Goal: Information Seeking & Learning: Check status

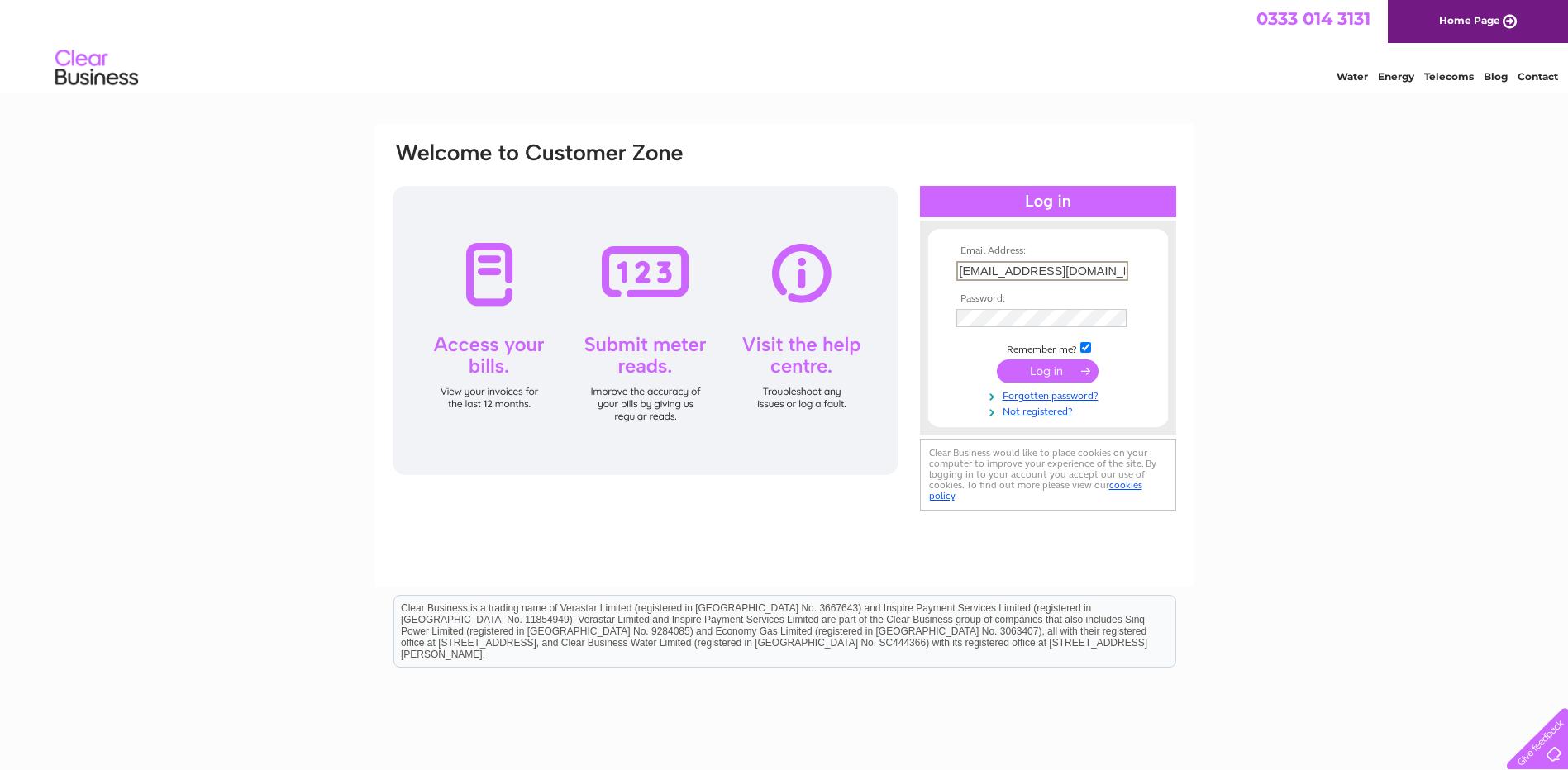
click at [1375, 455] on div "Email Address: accounts@ajm-scaffolding.co.uk Password:" at bounding box center [784, 496] width 1568 height 745
click at [1048, 367] on input "submit" at bounding box center [1048, 369] width 102 height 23
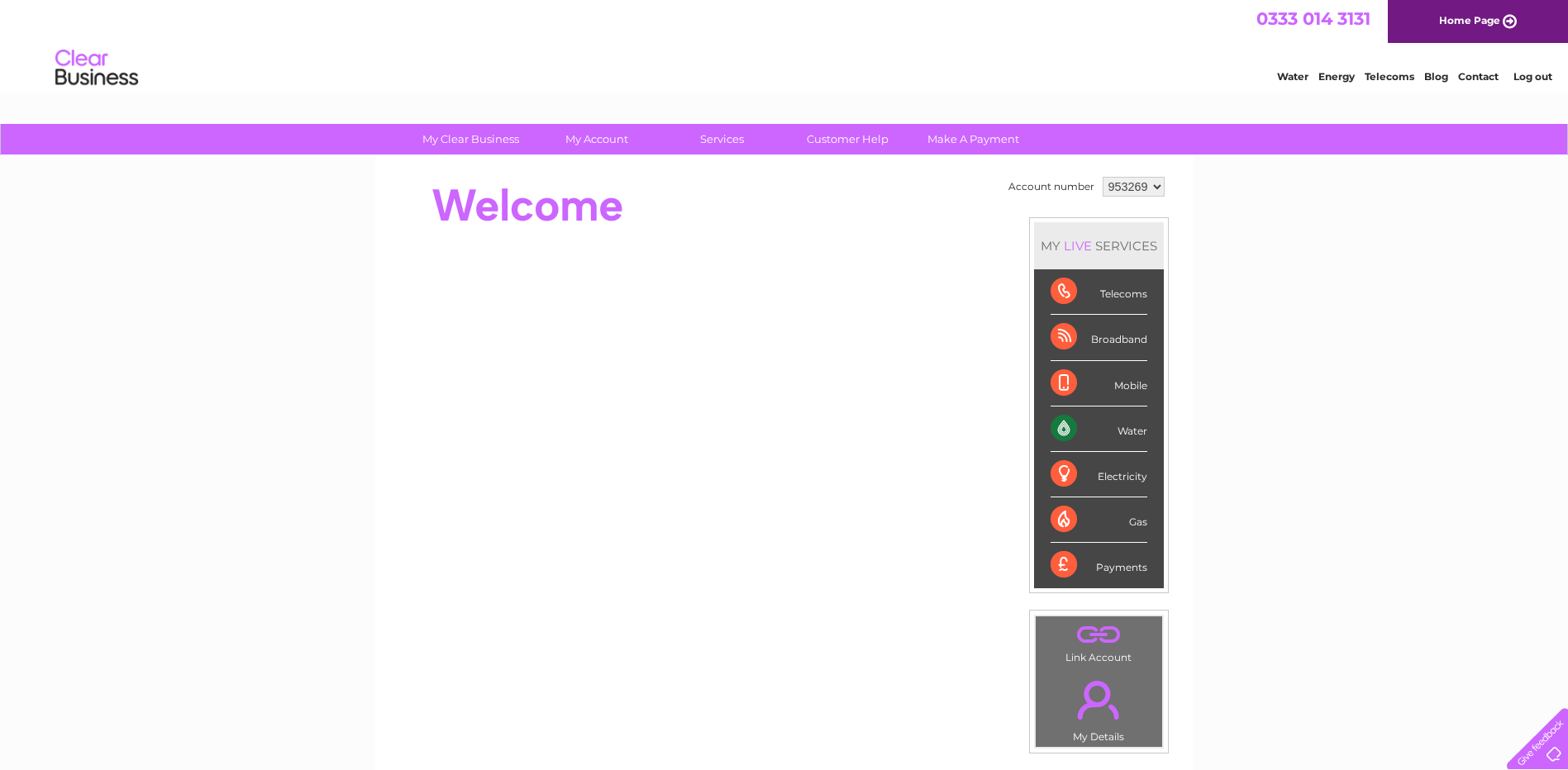
click at [1062, 425] on div "Water" at bounding box center [1098, 429] width 96 height 46
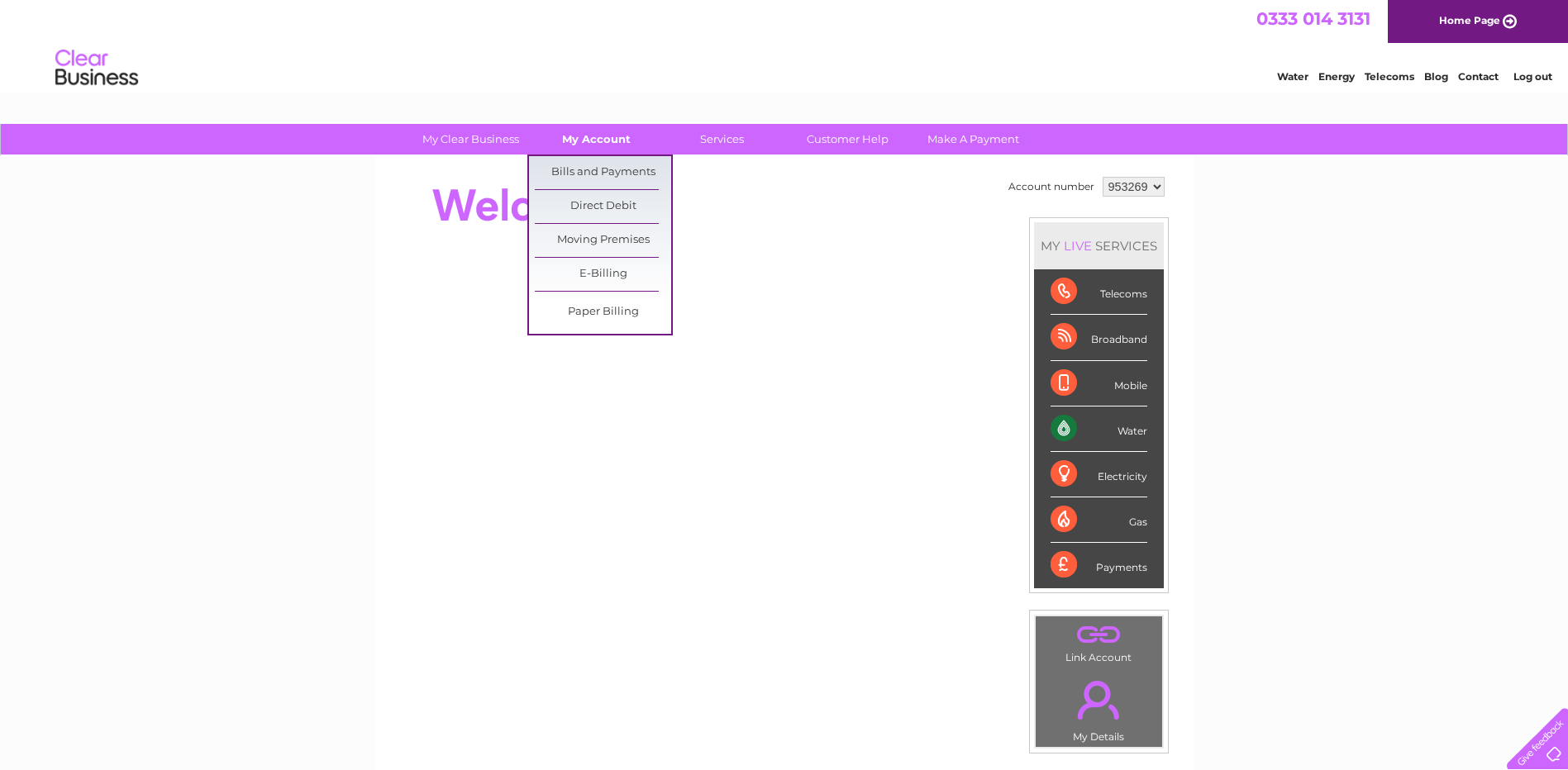
click at [592, 137] on link "My Account" at bounding box center [596, 138] width 137 height 31
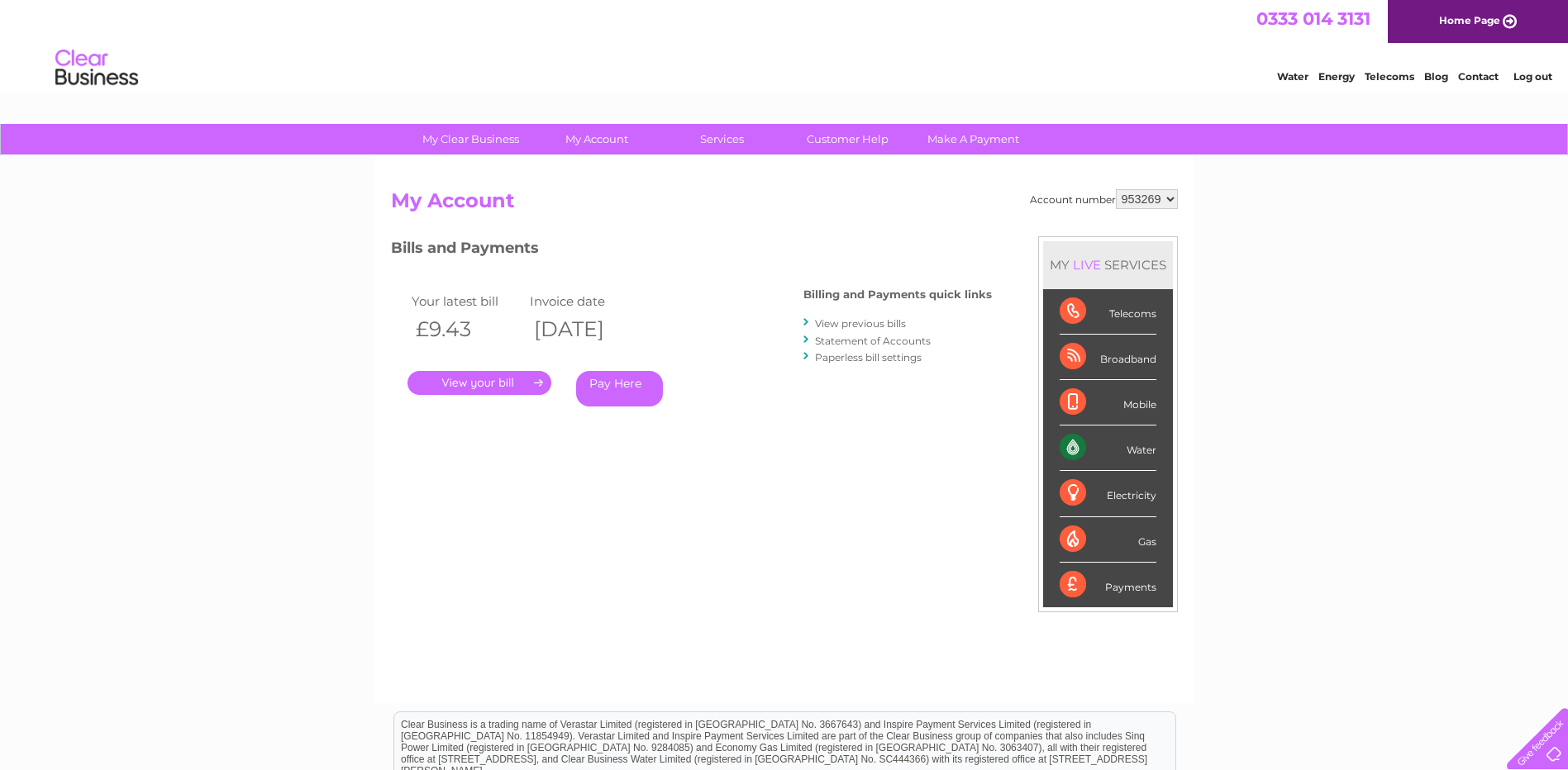
click at [492, 377] on link "." at bounding box center [479, 383] width 144 height 24
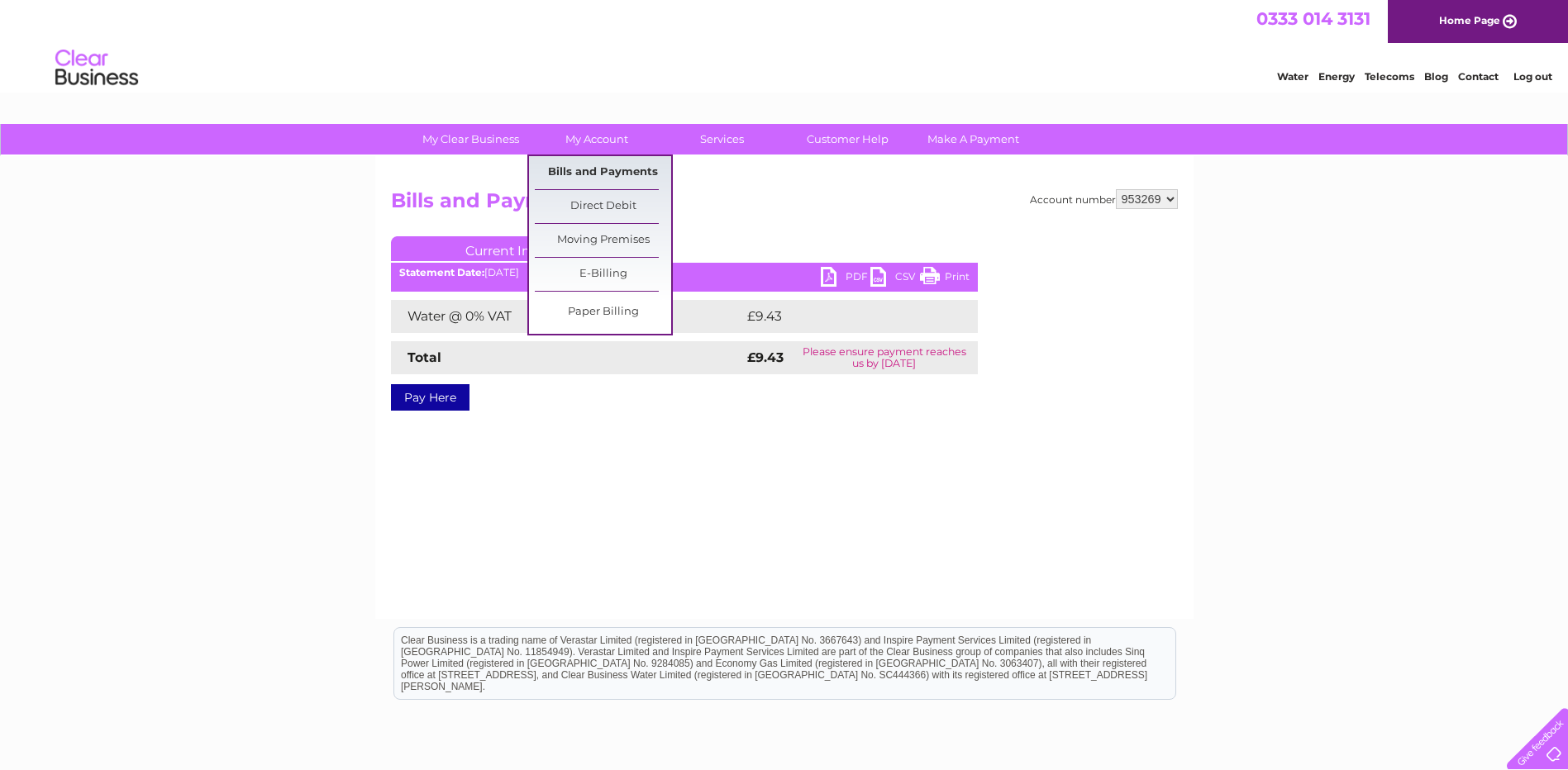
click at [618, 176] on link "Bills and Payments" at bounding box center [603, 172] width 137 height 33
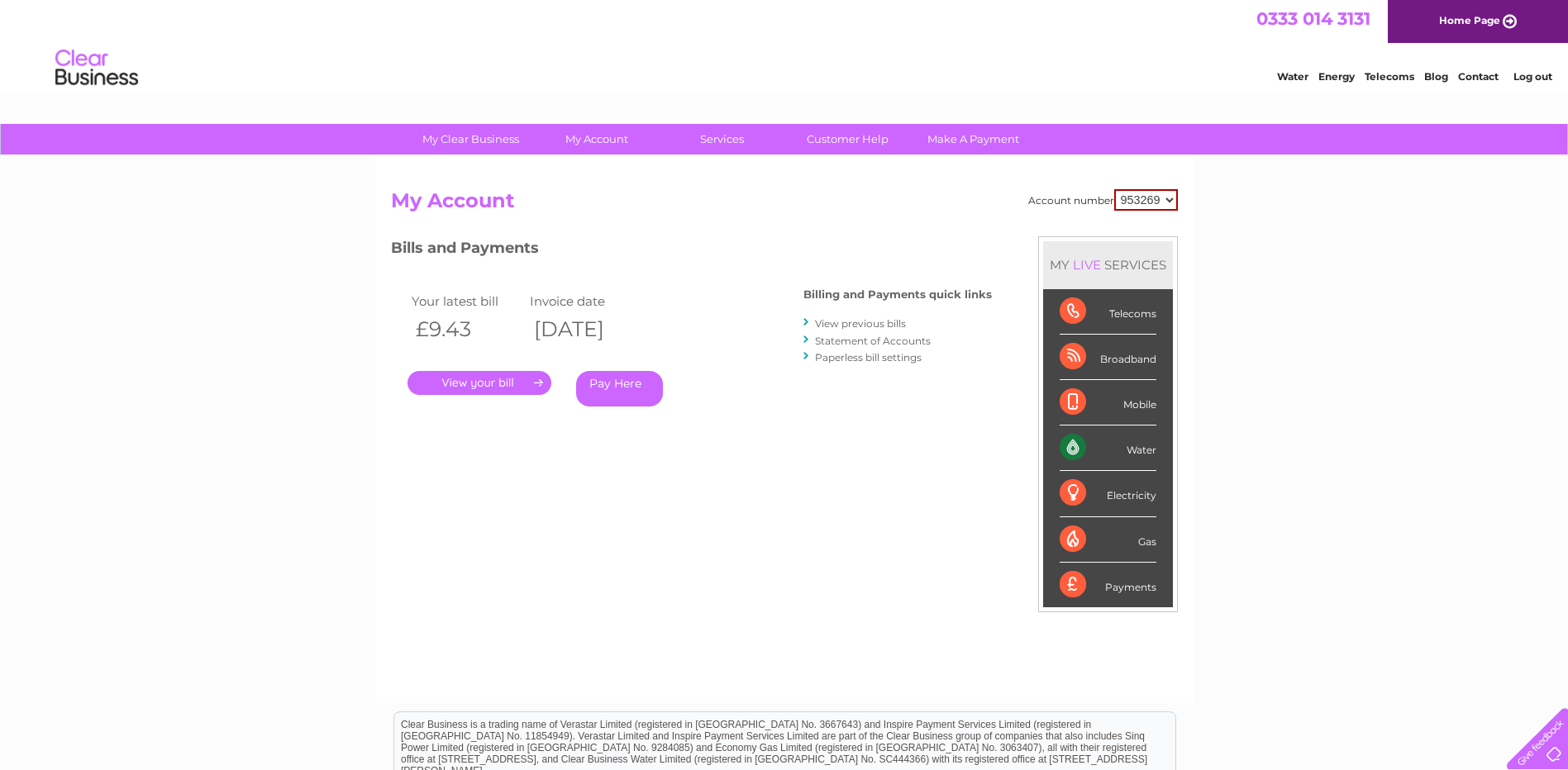
click at [874, 322] on link "View previous bills" at bounding box center [859, 323] width 91 height 12
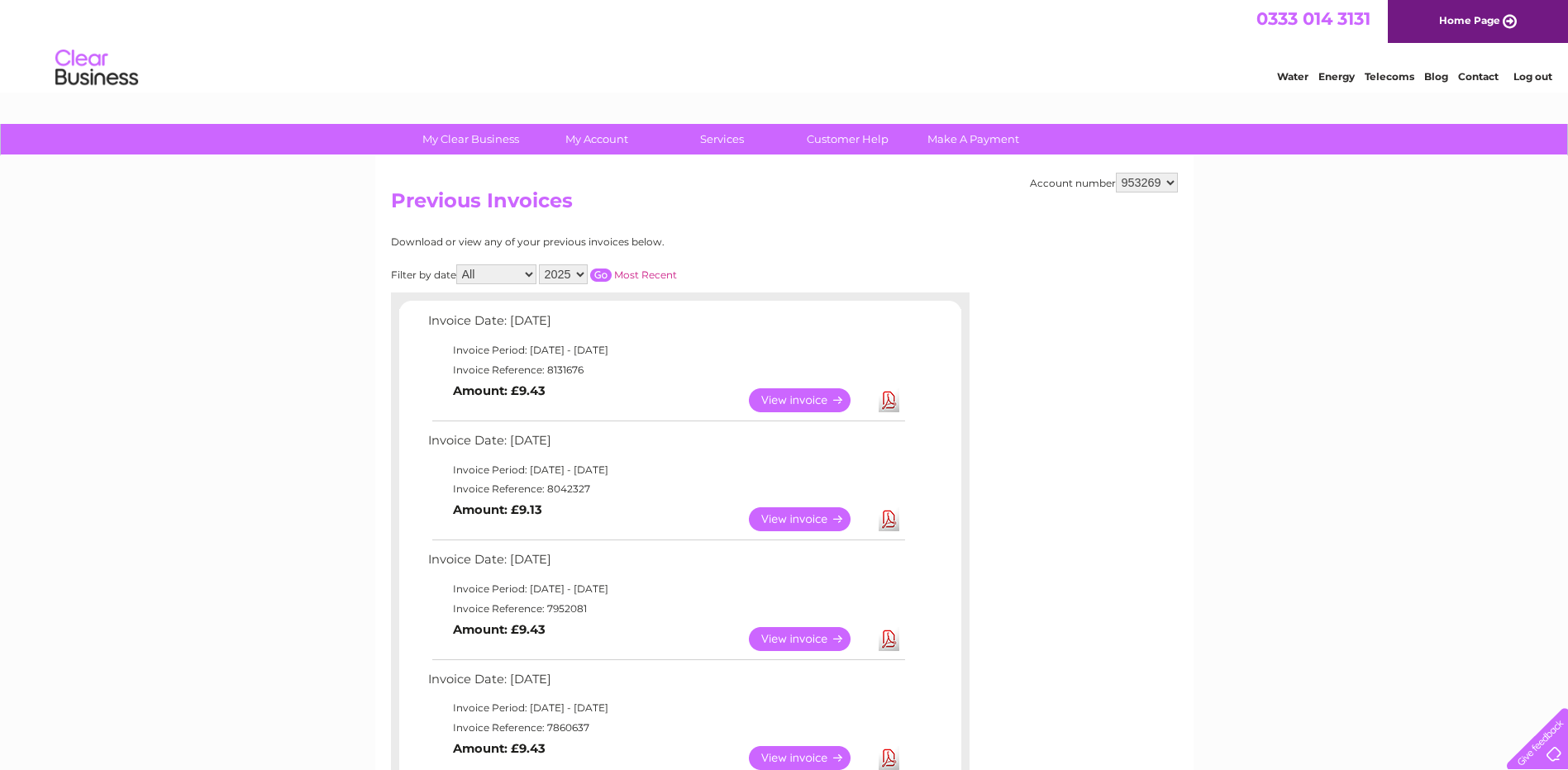
click at [809, 512] on link "View" at bounding box center [810, 519] width 122 height 24
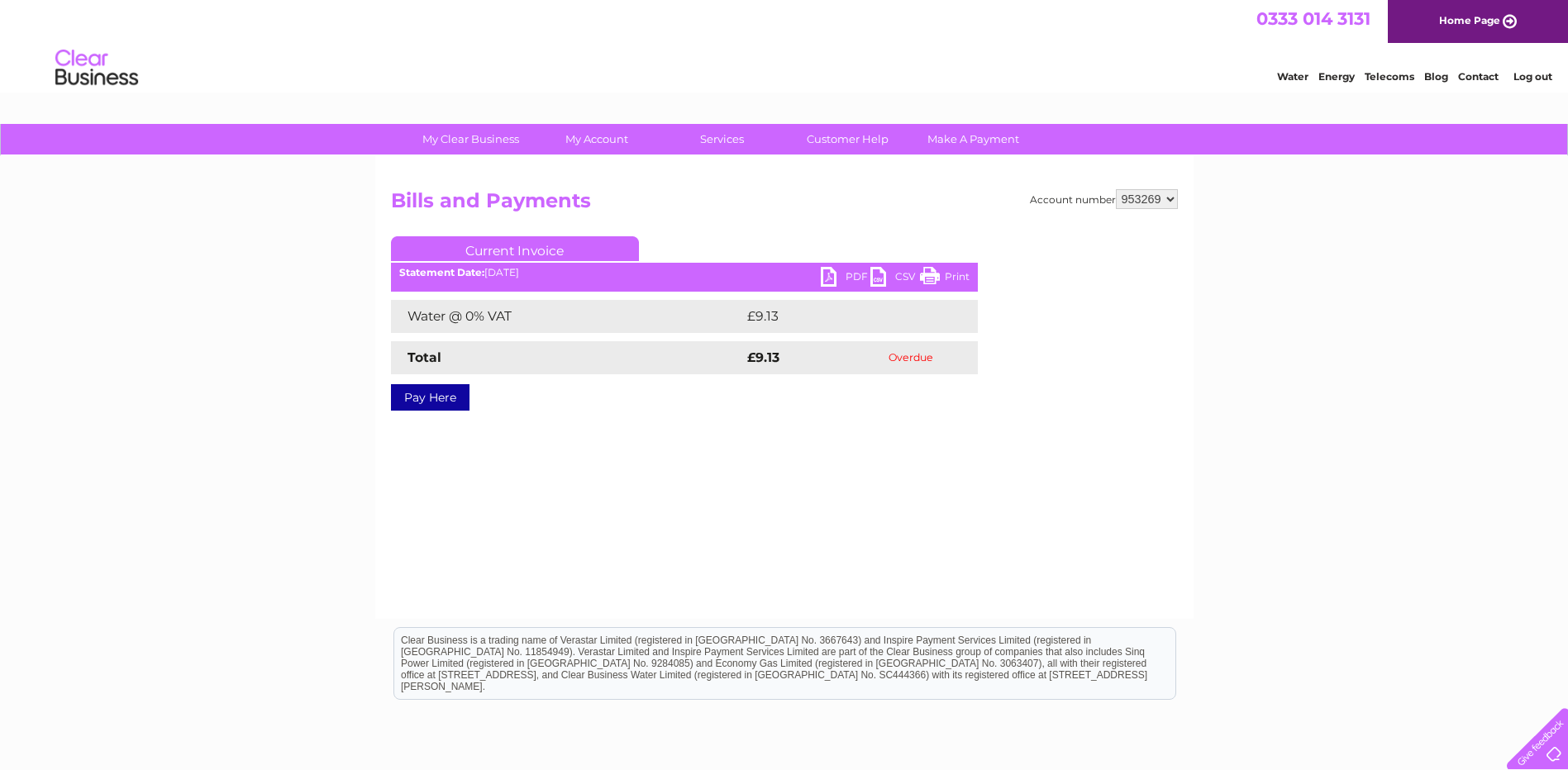
drag, startPoint x: 931, startPoint y: 279, endPoint x: 116, endPoint y: 60, distance: 843.9
click at [931, 279] on link "Print" at bounding box center [945, 279] width 50 height 24
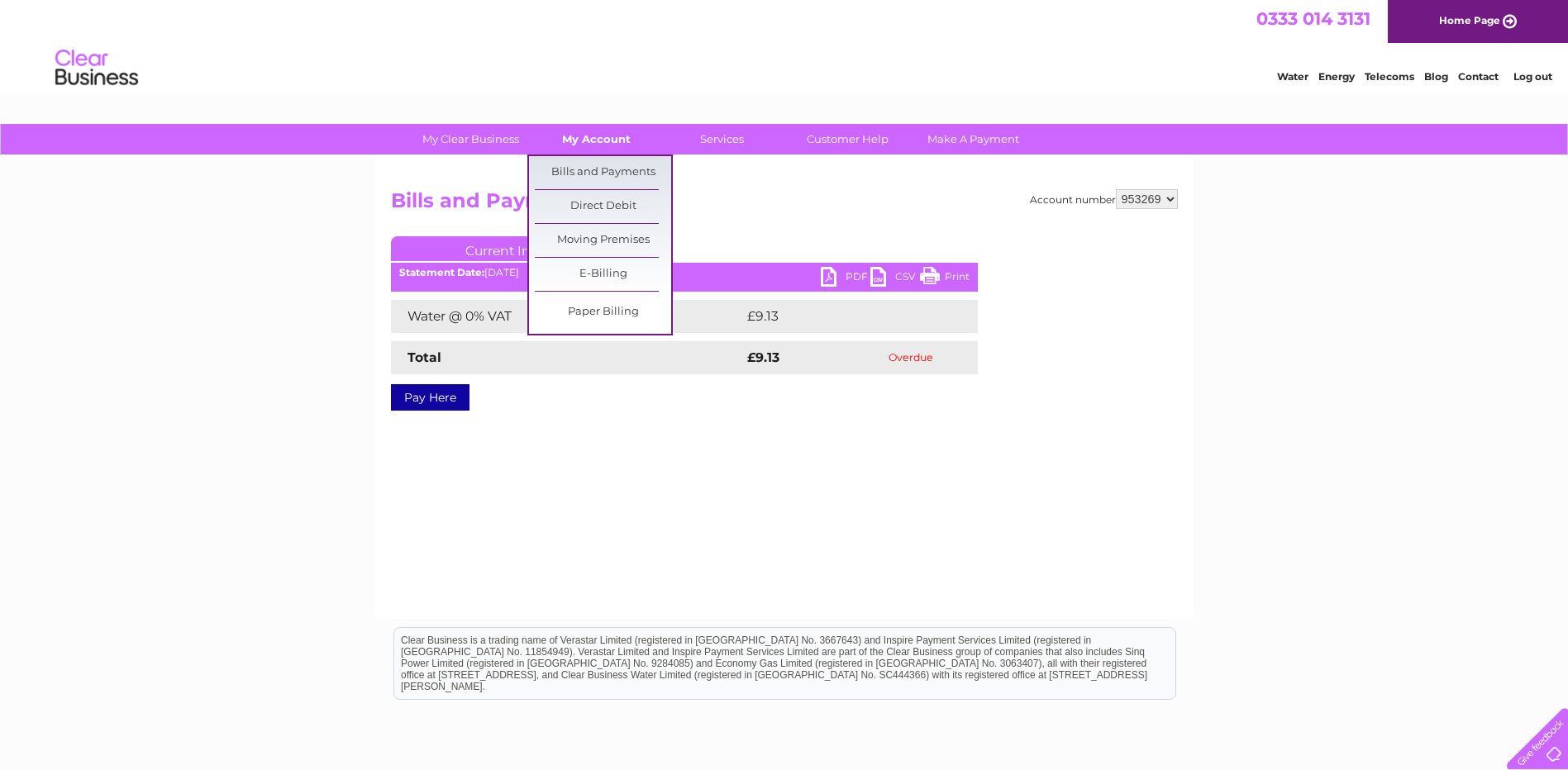
click at [599, 137] on link "My Account" at bounding box center [596, 138] width 137 height 31
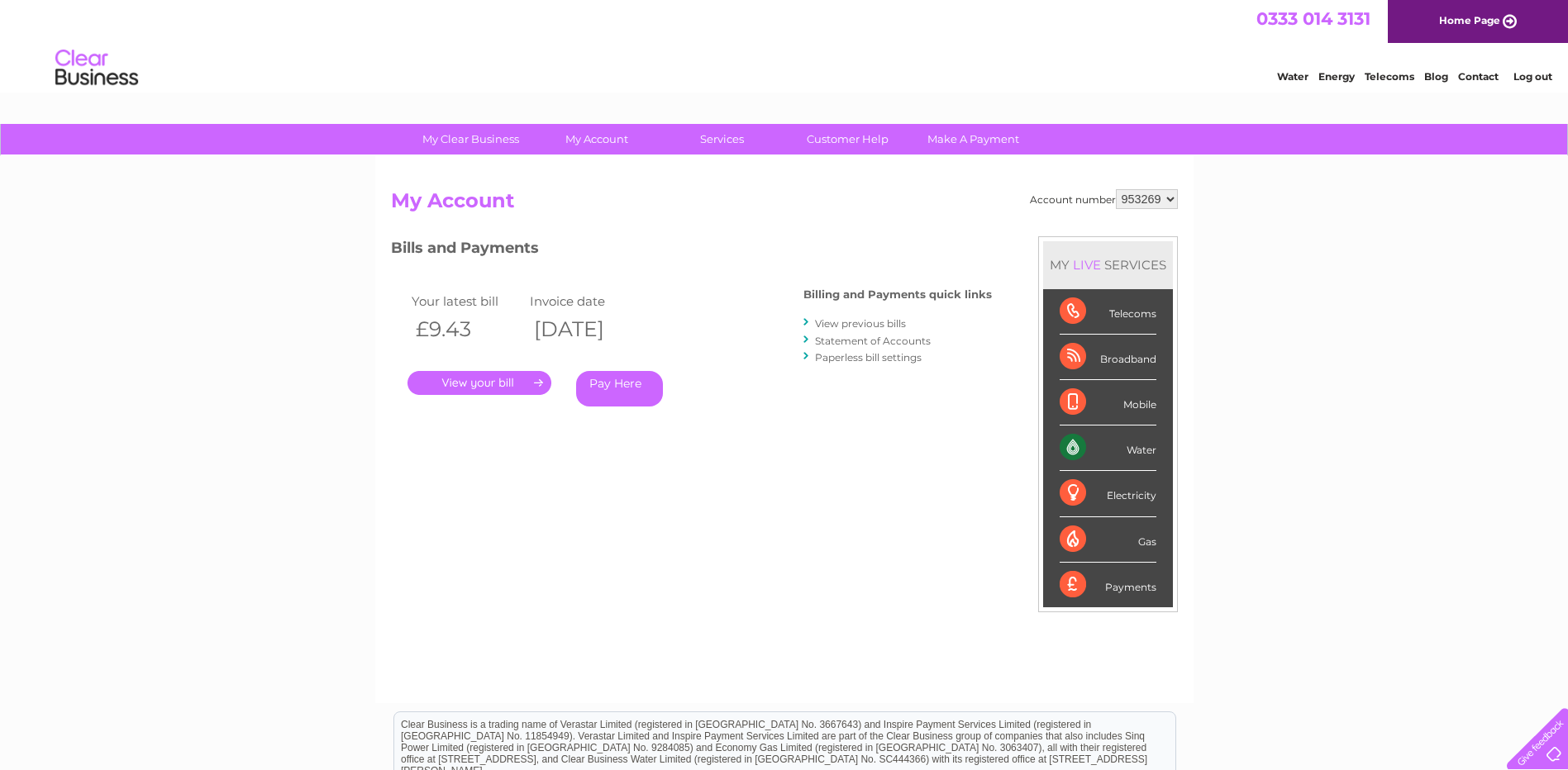
click at [892, 336] on link "Statement of Accounts" at bounding box center [872, 341] width 116 height 12
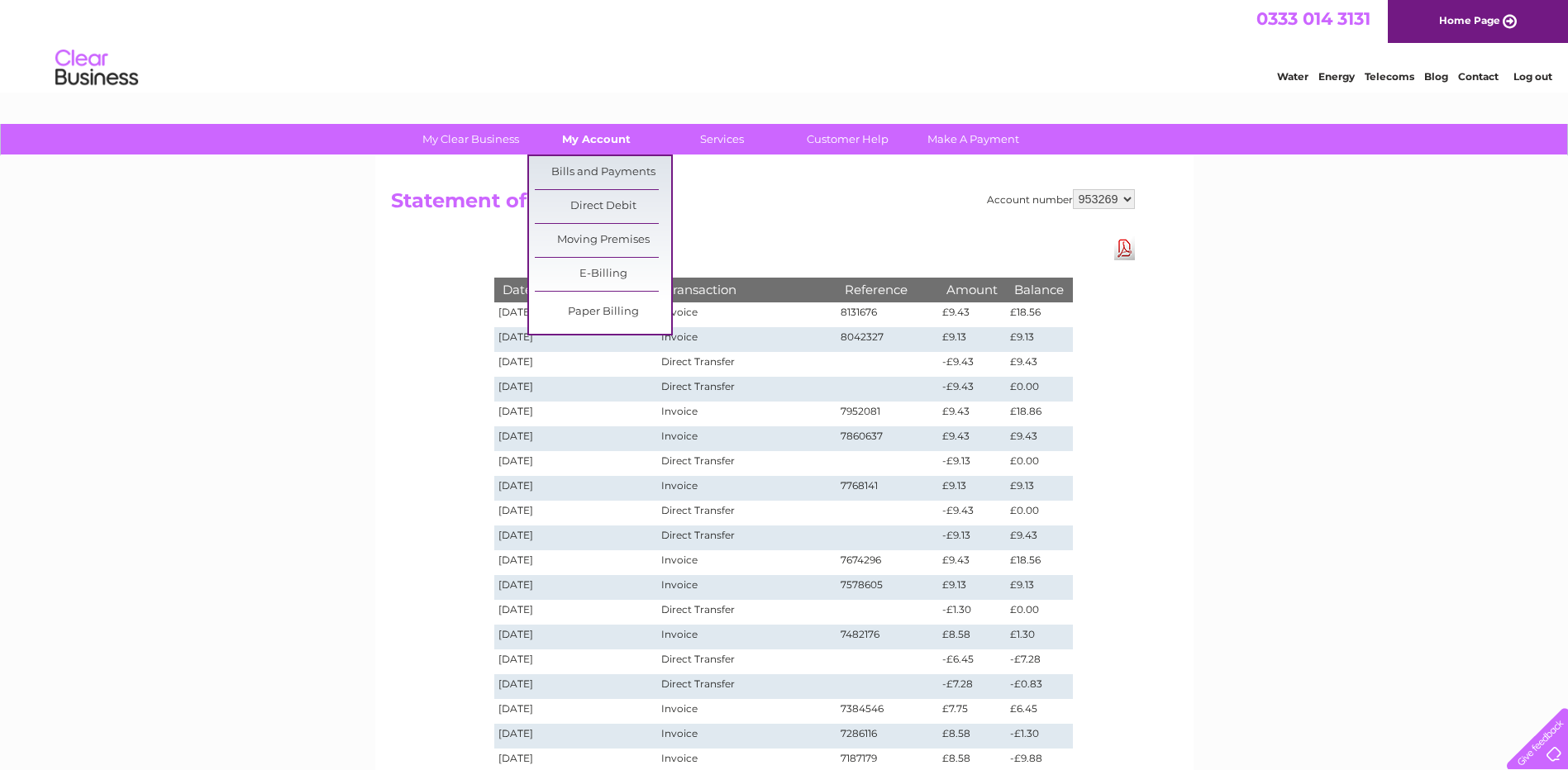
click at [604, 133] on link "My Account" at bounding box center [596, 138] width 137 height 31
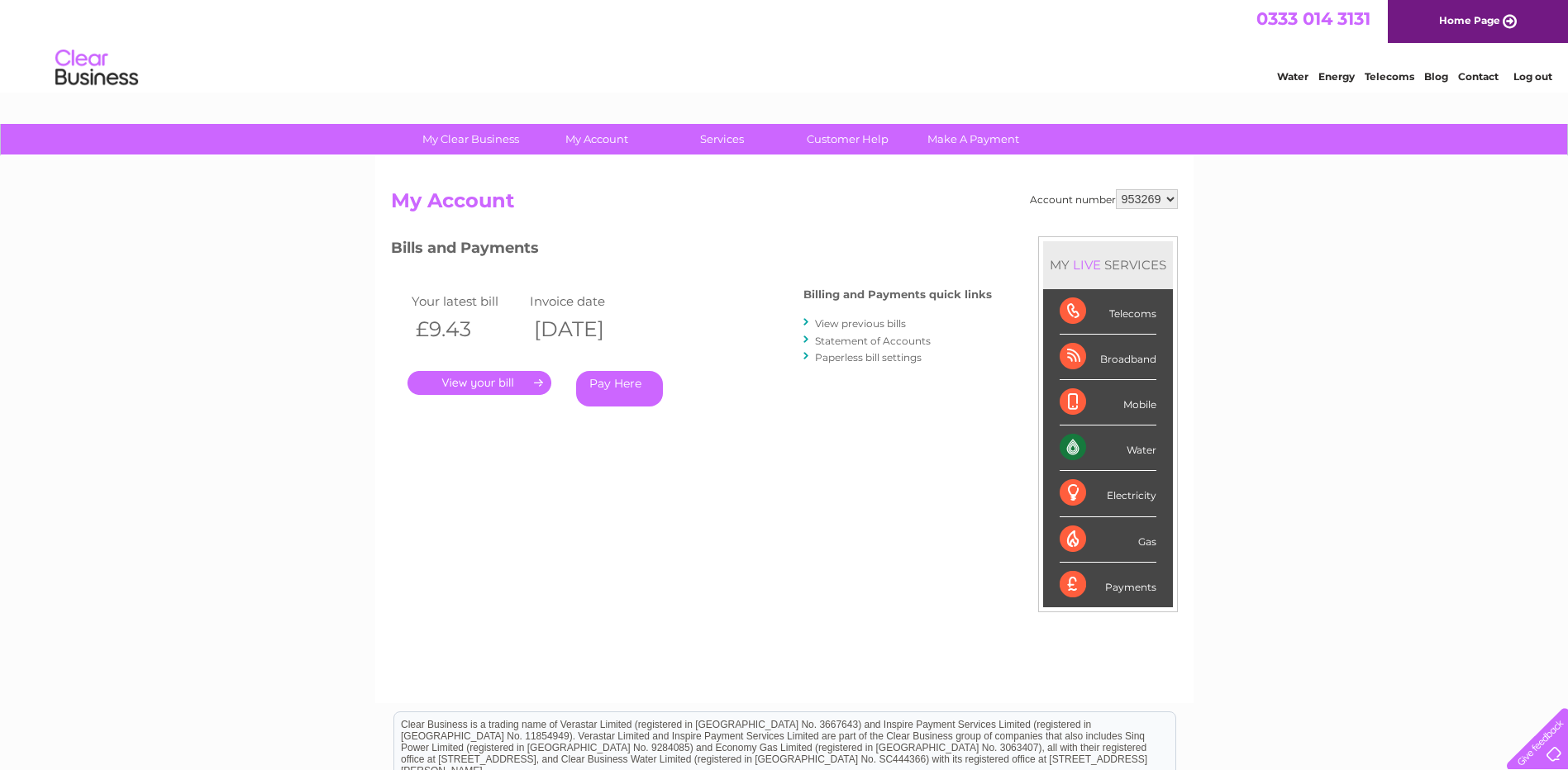
click at [853, 322] on link "View previous bills" at bounding box center [859, 323] width 91 height 12
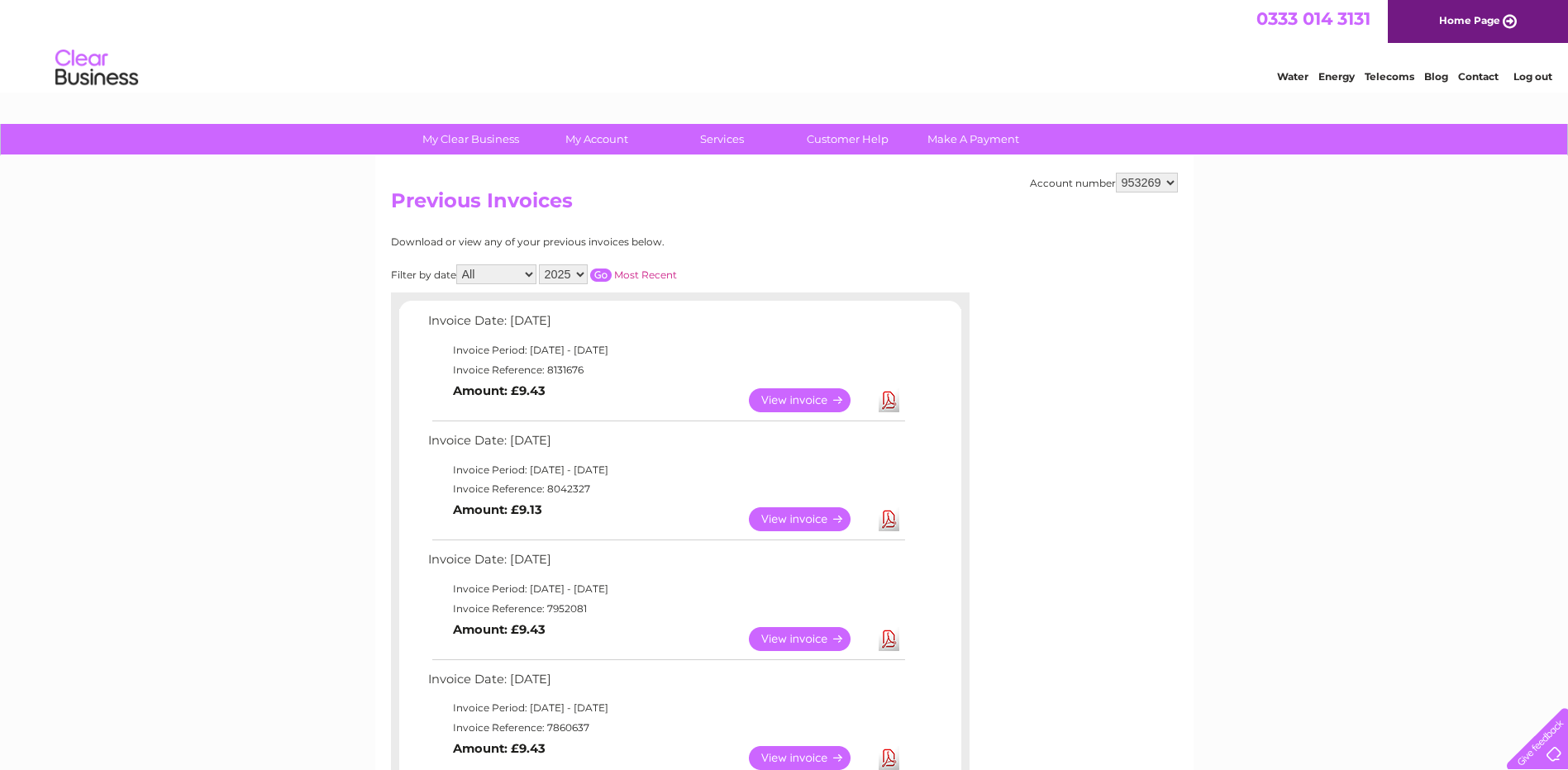
click at [785, 514] on link "View" at bounding box center [810, 519] width 122 height 24
